Goal: Task Accomplishment & Management: Complete application form

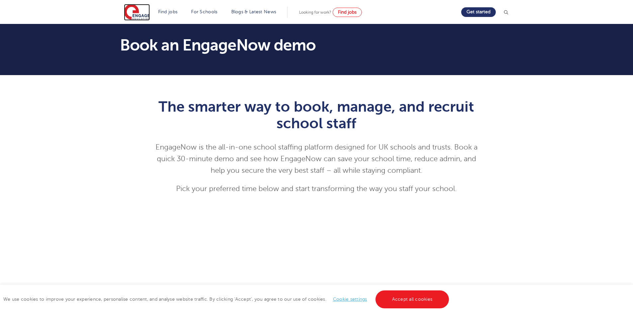
click at [137, 13] on img at bounding box center [137, 12] width 26 height 17
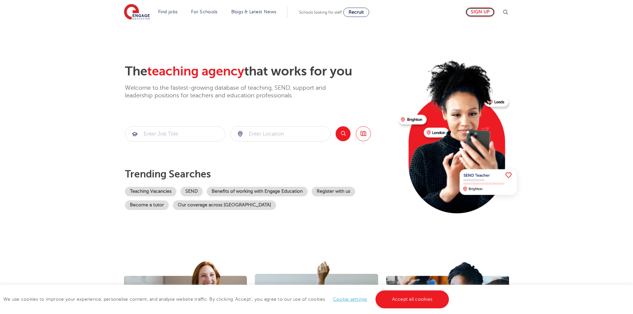
click at [482, 14] on link "Sign up" at bounding box center [479, 12] width 29 height 10
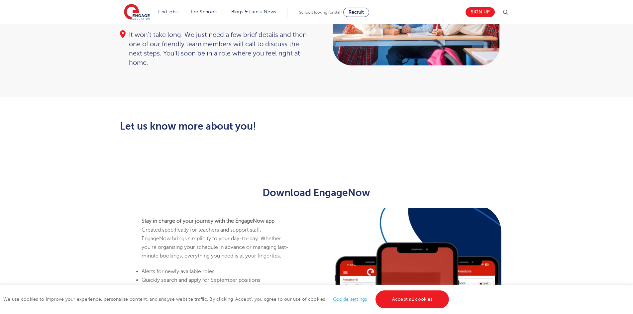
scroll to position [166, 0]
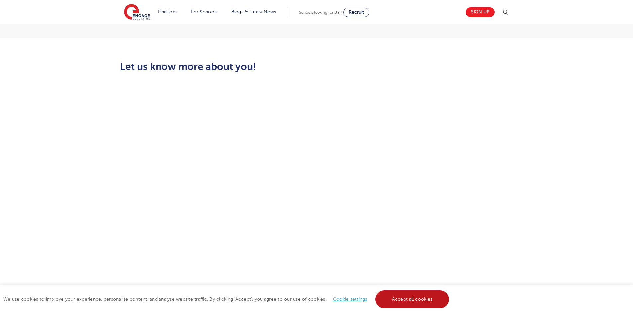
click at [410, 299] on link "Accept all cookies" at bounding box center [412, 299] width 74 height 18
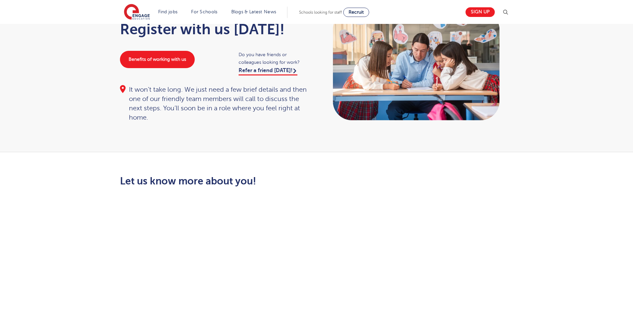
scroll to position [0, 0]
